Goal: Task Accomplishment & Management: Manage account settings

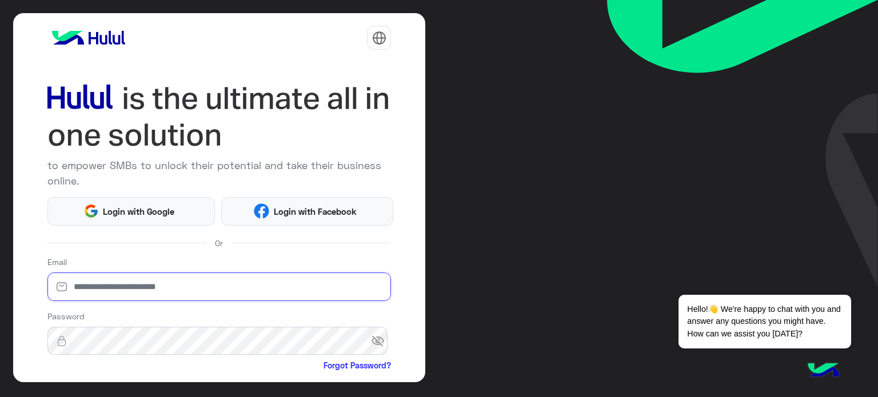
type input "**********"
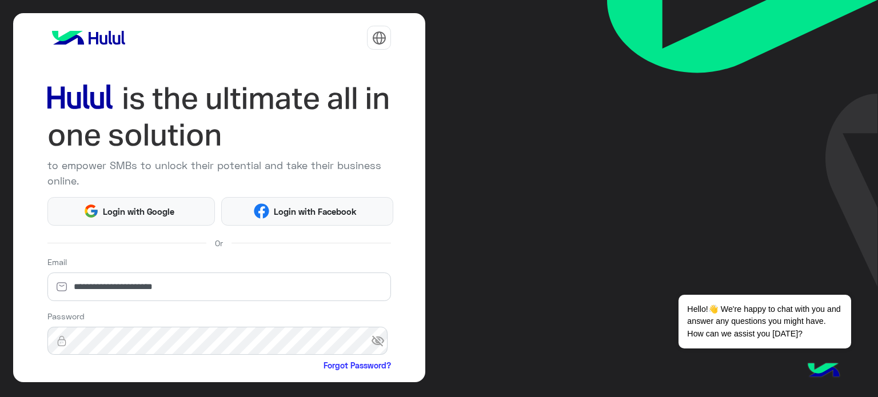
scroll to position [117, 0]
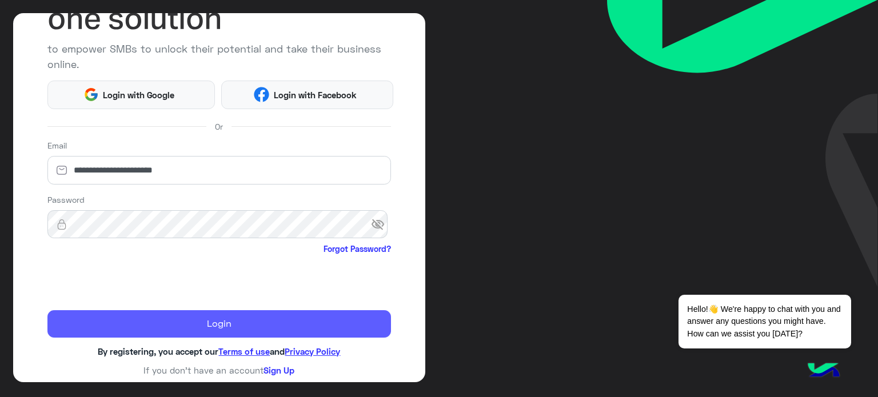
click at [155, 311] on button "Login" at bounding box center [219, 323] width 344 height 27
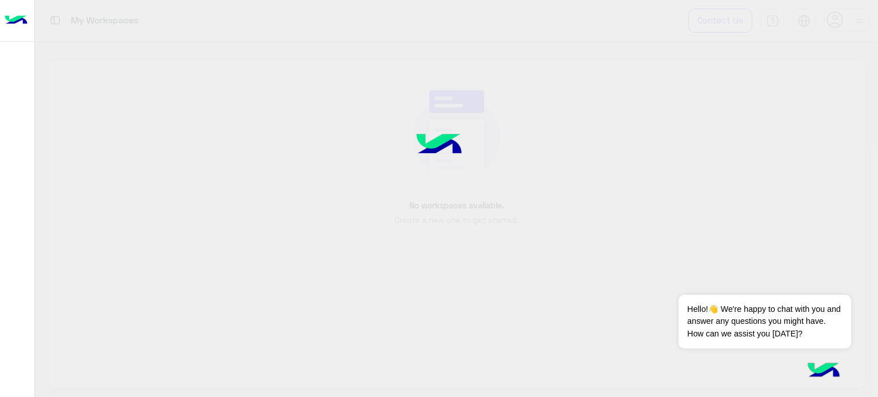
click at [187, 320] on div at bounding box center [439, 198] width 878 height 397
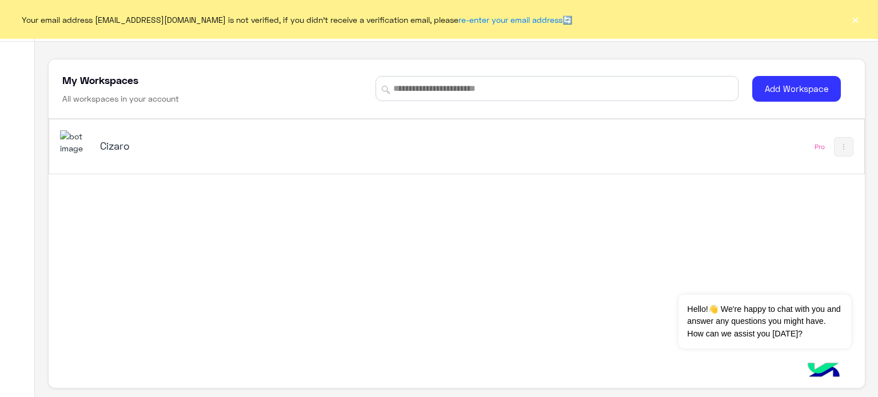
click at [257, 149] on h5 "Cizaro" at bounding box center [243, 146] width 286 height 14
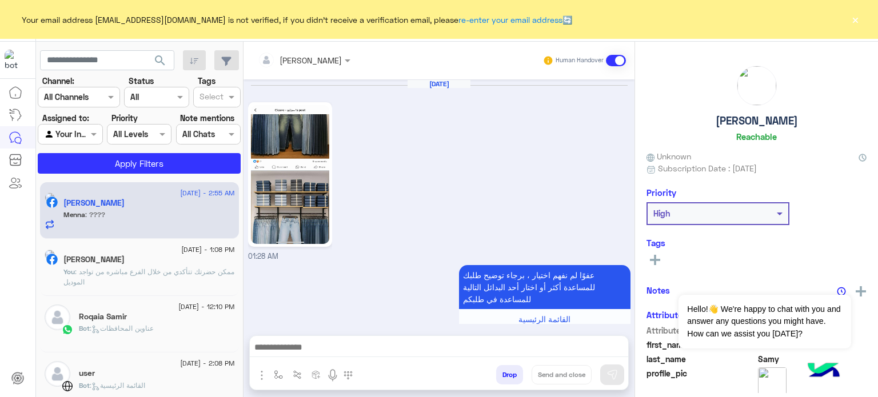
scroll to position [732, 0]
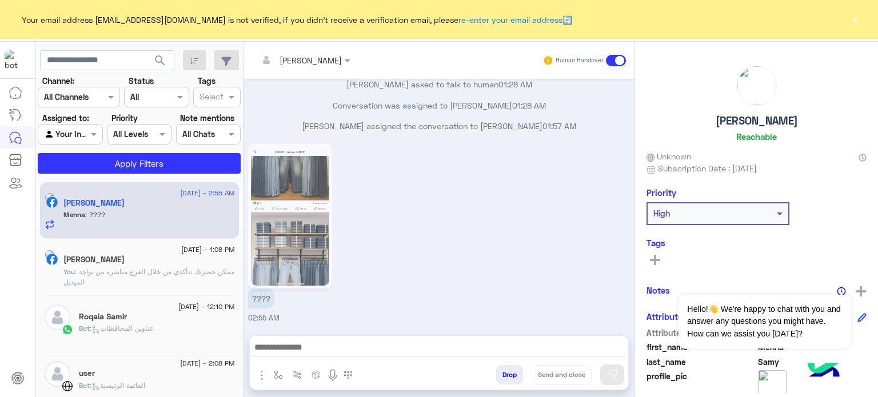
click at [854, 21] on button "×" at bounding box center [854, 19] width 11 height 11
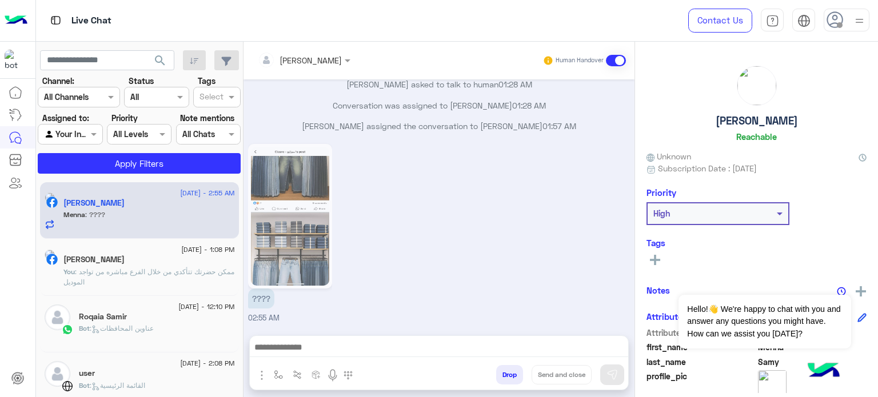
click at [861, 21] on img at bounding box center [859, 21] width 14 height 14
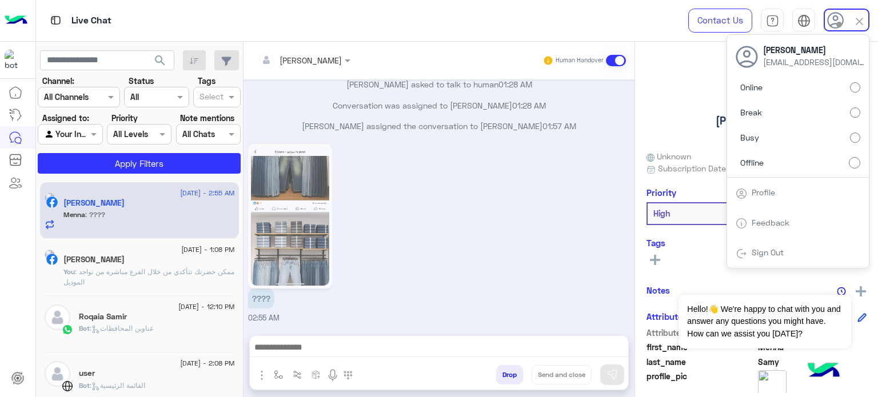
click at [844, 82] on label "Online" at bounding box center [798, 87] width 125 height 21
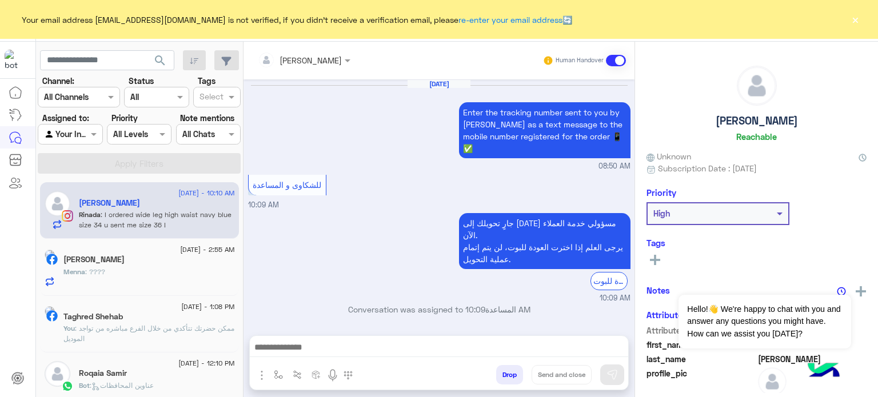
scroll to position [247, 0]
